Goal: Participate in discussion: Engage in conversation with other users on a specific topic

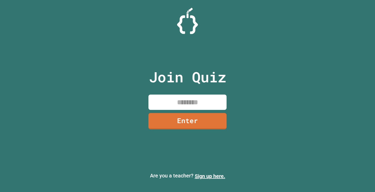
click at [172, 102] on input at bounding box center [187, 102] width 78 height 15
type input "********"
click at [211, 130] on div "Join Quiz ******** Enter" at bounding box center [188, 96] width 88 height 166
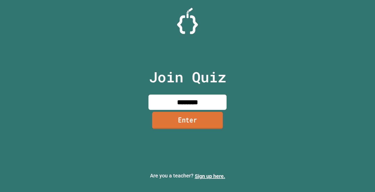
click at [210, 117] on link "Enter" at bounding box center [187, 120] width 71 height 17
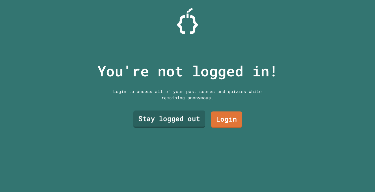
click at [190, 119] on link "Stay logged out" at bounding box center [169, 119] width 72 height 17
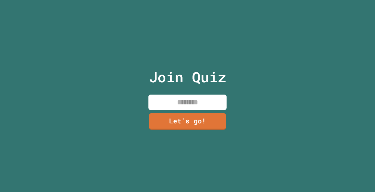
click at [194, 104] on input at bounding box center [187, 102] width 78 height 15
type input "*"
type input "******"
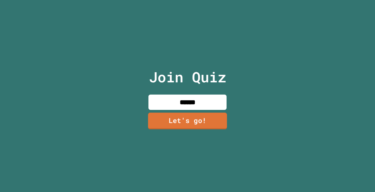
click at [163, 116] on link "Let's go!" at bounding box center [187, 121] width 79 height 17
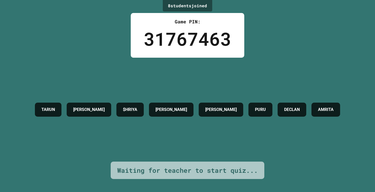
click at [67, 63] on div "[PERSON_NAME] $HRIYA [PERSON_NAME]" at bounding box center [187, 110] width 310 height 104
click at [196, 46] on div "31767463" at bounding box center [187, 38] width 87 height 27
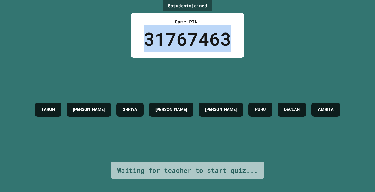
drag, startPoint x: 195, startPoint y: 46, endPoint x: 187, endPoint y: 48, distance: 8.5
click at [187, 48] on div "31767463" at bounding box center [187, 38] width 87 height 27
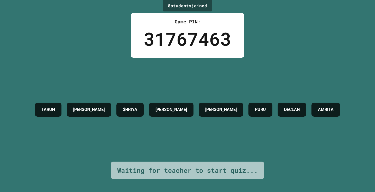
click at [193, 103] on div "[PERSON_NAME]" at bounding box center [171, 110] width 44 height 14
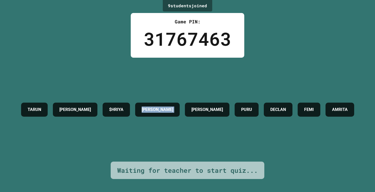
click at [179, 103] on div "[PERSON_NAME]" at bounding box center [157, 110] width 44 height 14
click at [206, 101] on div "[PERSON_NAME] $HRIYA [PERSON_NAME] DECLAN FEMI AMRITA" at bounding box center [187, 109] width 338 height 19
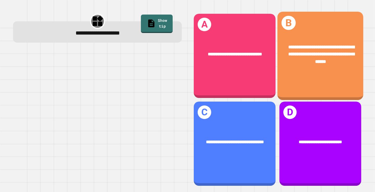
click at [306, 51] on span "**********" at bounding box center [321, 54] width 66 height 19
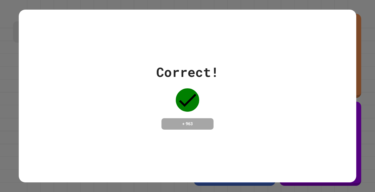
click at [226, 98] on div "Correct! + 963" at bounding box center [187, 95] width 337 height 67
click at [358, 93] on div "Correct! + 963" at bounding box center [187, 96] width 375 height 192
click at [324, 95] on div "Correct! + 963" at bounding box center [187, 95] width 337 height 67
click at [357, 87] on div "Correct! + 963" at bounding box center [187, 96] width 375 height 192
click at [359, 105] on div "Correct! + 963" at bounding box center [187, 96] width 375 height 192
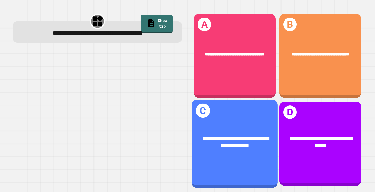
click at [220, 126] on div "**********" at bounding box center [235, 142] width 86 height 33
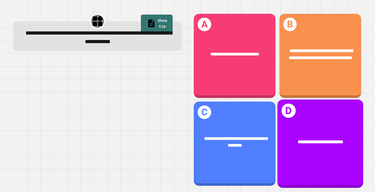
click at [314, 68] on div "**********" at bounding box center [320, 54] width 82 height 31
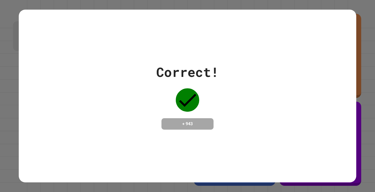
click at [361, 140] on div "Correct! + 943" at bounding box center [187, 96] width 375 height 192
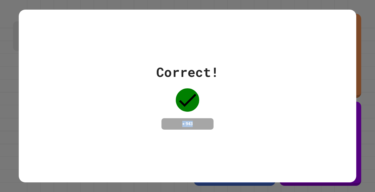
click at [361, 140] on div "Correct! + 943" at bounding box center [187, 96] width 375 height 192
click at [308, 69] on div "Correct! + 943" at bounding box center [187, 95] width 337 height 67
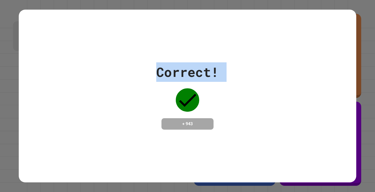
click at [308, 69] on div "Correct! + 943" at bounding box center [187, 95] width 337 height 67
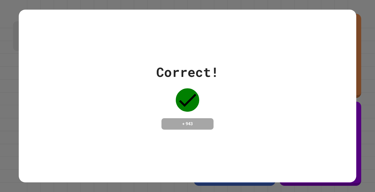
click at [301, 113] on div "Correct! + 943" at bounding box center [187, 95] width 337 height 67
drag, startPoint x: 307, startPoint y: 144, endPoint x: 294, endPoint y: 122, distance: 25.6
click at [294, 122] on div "Correct! + 943" at bounding box center [187, 96] width 337 height 173
click at [294, 122] on div "Correct! + 943" at bounding box center [187, 95] width 337 height 67
drag, startPoint x: 184, startPoint y: 92, endPoint x: 244, endPoint y: 140, distance: 76.9
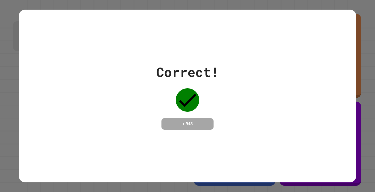
click at [244, 140] on div "Correct! + 943" at bounding box center [187, 96] width 337 height 173
drag, startPoint x: 193, startPoint y: 101, endPoint x: 265, endPoint y: 89, distance: 73.6
click at [265, 89] on div "Correct! + 943" at bounding box center [187, 95] width 337 height 67
drag, startPoint x: 180, startPoint y: 106, endPoint x: 177, endPoint y: 97, distance: 9.4
drag, startPoint x: 177, startPoint y: 97, endPoint x: 212, endPoint y: 103, distance: 35.1
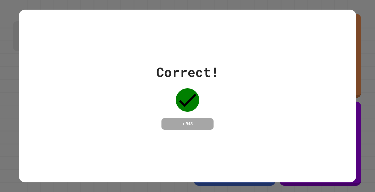
drag, startPoint x: 212, startPoint y: 103, endPoint x: 308, endPoint y: 126, distance: 99.4
drag, startPoint x: 308, startPoint y: 126, endPoint x: 320, endPoint y: 145, distance: 22.7
drag, startPoint x: 320, startPoint y: 145, endPoint x: 356, endPoint y: 140, distance: 35.8
drag, startPoint x: 356, startPoint y: 140, endPoint x: 350, endPoint y: 157, distance: 18.0
drag, startPoint x: 350, startPoint y: 157, endPoint x: 311, endPoint y: 167, distance: 40.4
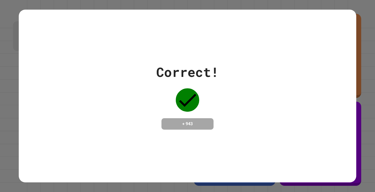
drag, startPoint x: 311, startPoint y: 167, endPoint x: 303, endPoint y: 125, distance: 42.7
drag, startPoint x: 303, startPoint y: 125, endPoint x: 202, endPoint y: 124, distance: 100.4
drag, startPoint x: 230, startPoint y: 97, endPoint x: 212, endPoint y: 102, distance: 18.7
click at [212, 102] on div "Correct! + 943" at bounding box center [187, 95] width 62 height 67
click at [275, 34] on div "Correct! + 943" at bounding box center [187, 96] width 337 height 173
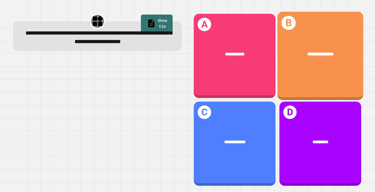
click at [297, 66] on div "**********" at bounding box center [320, 56] width 86 height 88
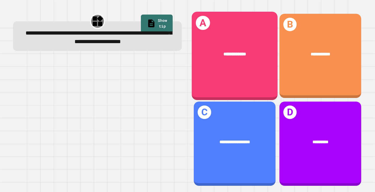
click at [222, 68] on div "**********" at bounding box center [235, 56] width 86 height 88
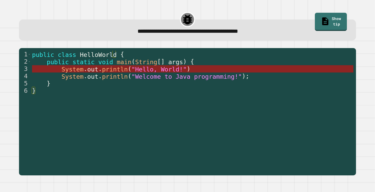
click at [67, 68] on span "System" at bounding box center [72, 69] width 22 height 7
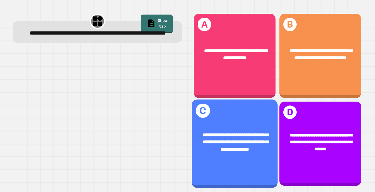
click at [251, 109] on div "**********" at bounding box center [235, 144] width 86 height 88
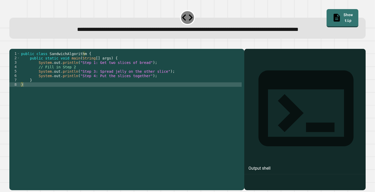
click at [45, 100] on div "public class SandwichAlgorithm { public static void main ( String [ ] args ) { …" at bounding box center [130, 108] width 221 height 115
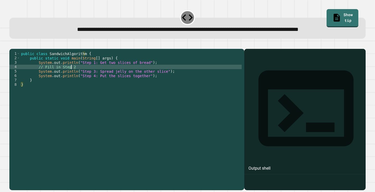
click at [93, 83] on div "public class SandwichAlgorithm { public static void main ( String [ ] args ) { …" at bounding box center [130, 108] width 221 height 115
type textarea "*"
type textarea "**********"
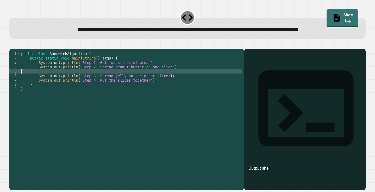
scroll to position [0, 0]
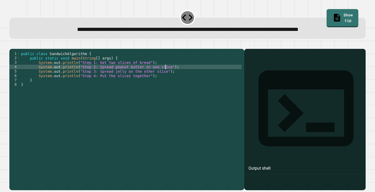
type textarea "**********"
click at [226, 34] on div "**********" at bounding box center [187, 29] width 340 height 9
click at [12, 44] on button "button" at bounding box center [12, 44] width 0 height 0
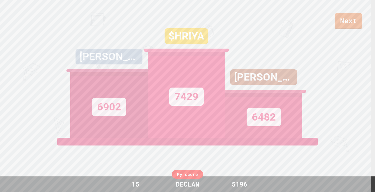
click at [260, 44] on div "[PERSON_NAME] 6482" at bounding box center [263, 73] width 77 height 130
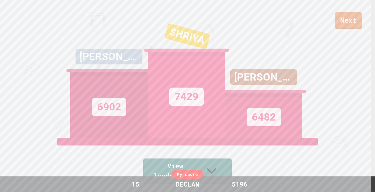
click at [357, 23] on link "Next" at bounding box center [348, 20] width 27 height 17
